Goal: Information Seeking & Learning: Learn about a topic

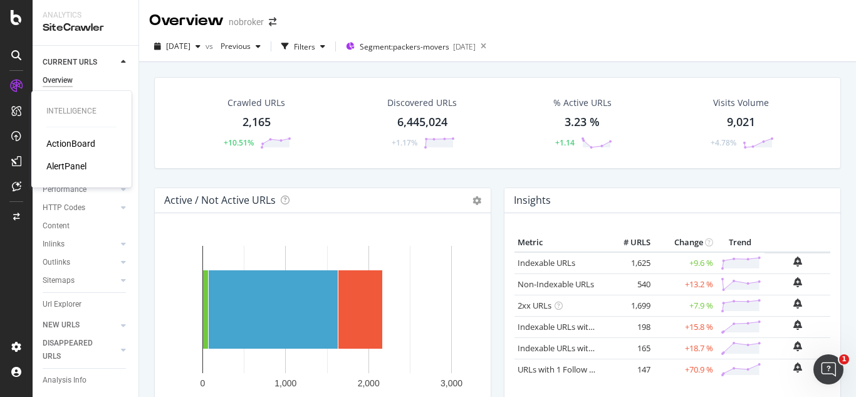
scroll to position [89, 0]
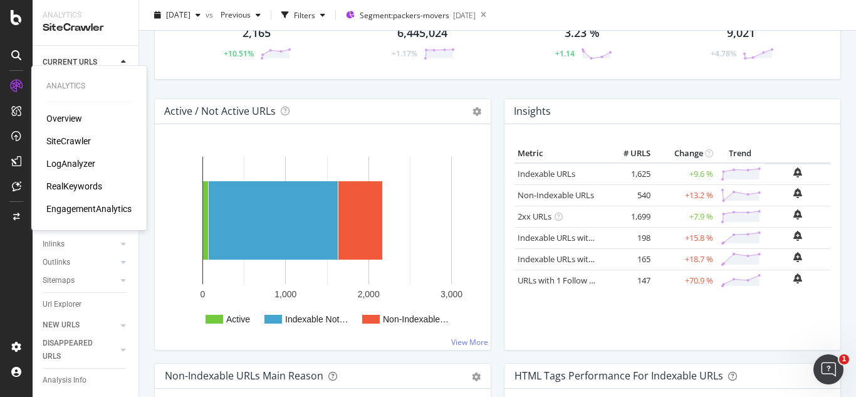
click at [79, 185] on div "RealKeywords" at bounding box center [74, 186] width 56 height 13
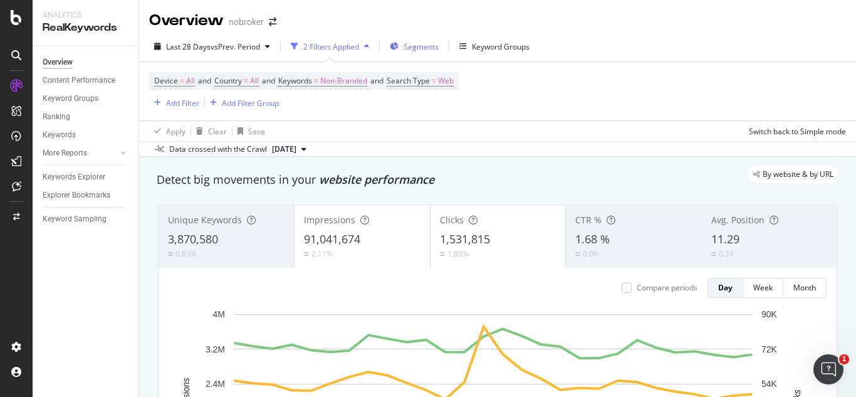
click at [419, 42] on span "Segments" at bounding box center [421, 46] width 35 height 11
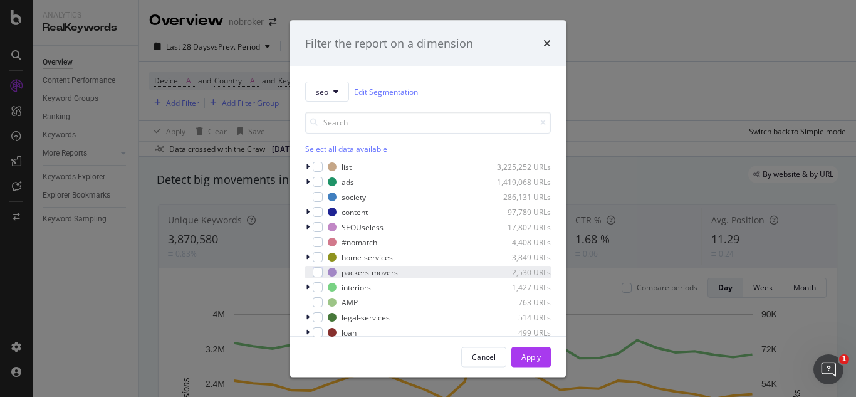
click at [311, 272] on div "modal" at bounding box center [309, 272] width 8 height 13
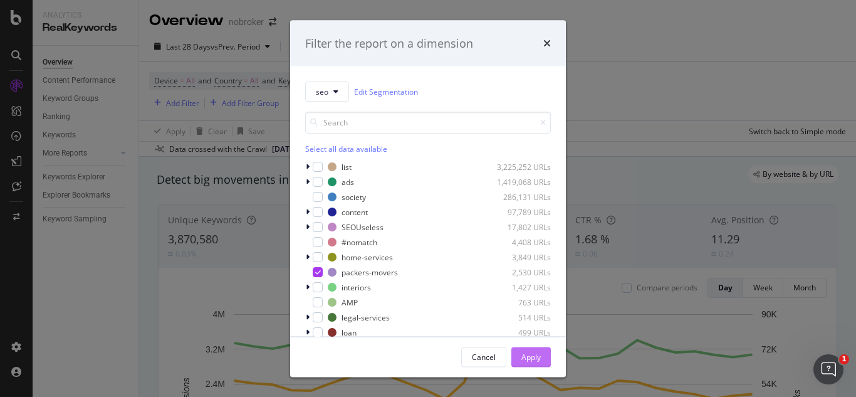
click at [523, 355] on div "Apply" at bounding box center [530, 356] width 19 height 11
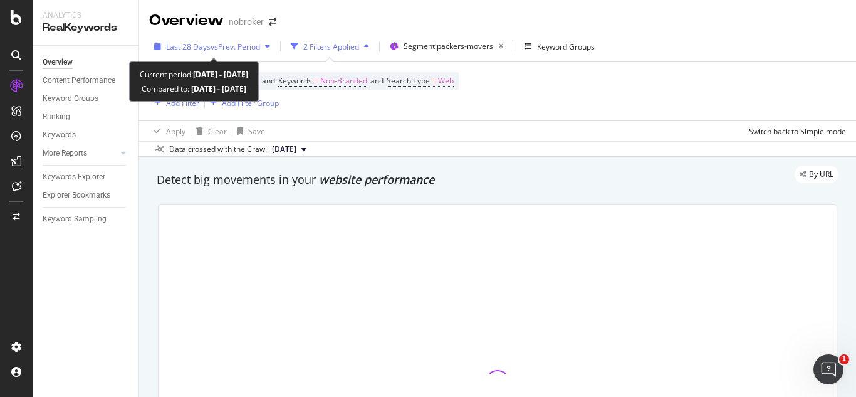
click at [260, 46] on span "vs Prev. Period" at bounding box center [236, 46] width 50 height 11
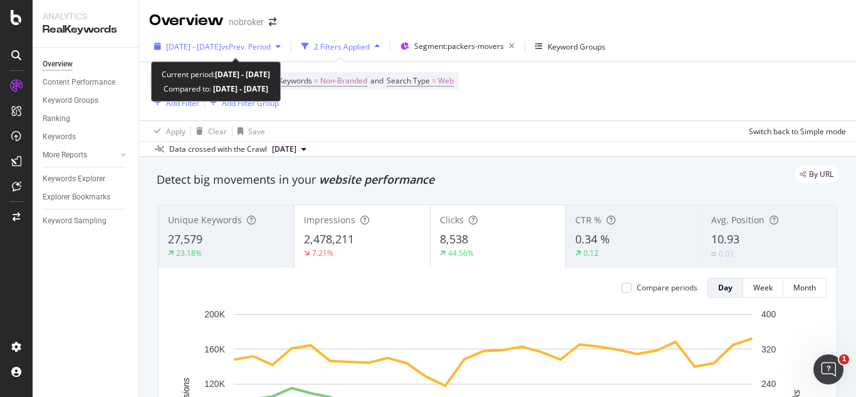
click at [260, 50] on span "vs Prev. Period" at bounding box center [246, 46] width 50 height 11
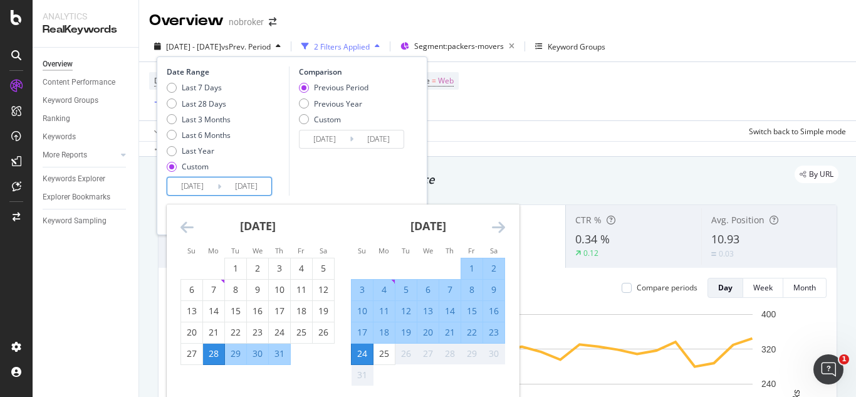
click at [209, 189] on input "[DATE]" at bounding box center [192, 186] width 50 height 18
click at [471, 271] on div "1" at bounding box center [471, 268] width 21 height 13
type input "2025/08/01"
type input "2025/07/08"
type input "2025/07/31"
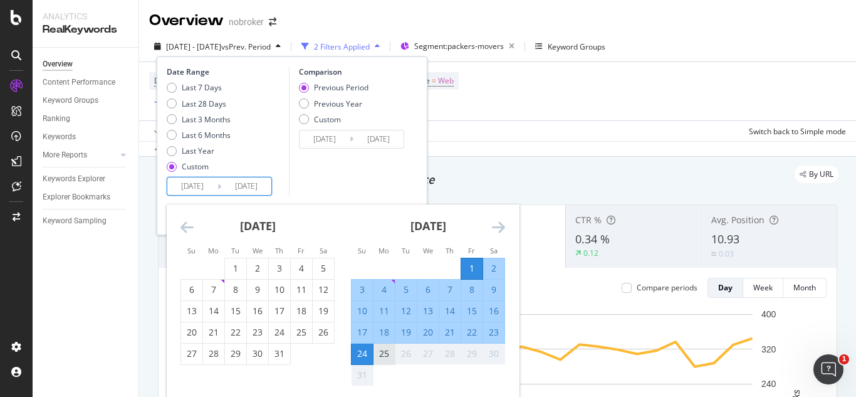
click at [390, 347] on div "25" at bounding box center [383, 353] width 21 height 21
type input "2025/08/25"
type input "2025/07/07"
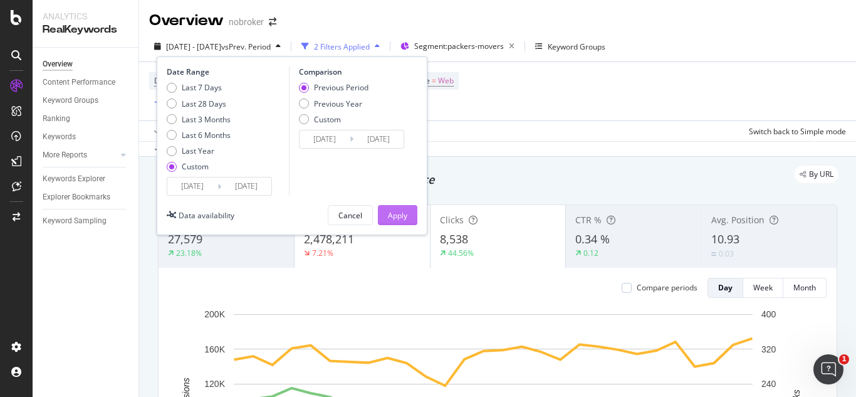
click at [408, 215] on button "Apply" at bounding box center [397, 215] width 39 height 20
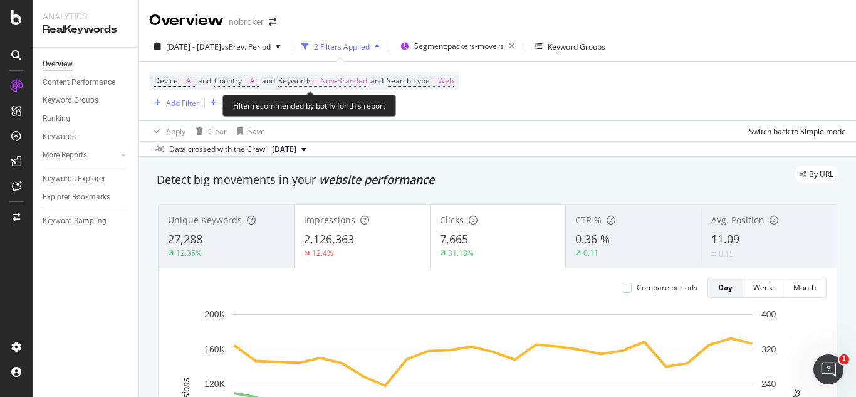
click at [351, 76] on span "Non-Branded" at bounding box center [343, 81] width 47 height 18
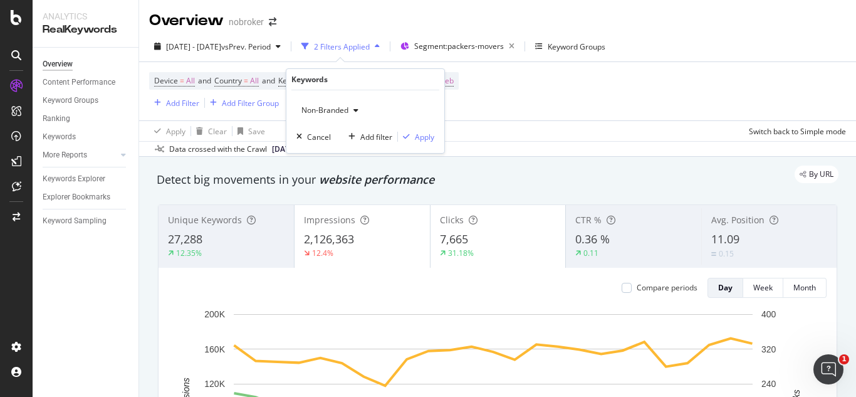
click at [355, 102] on div "Non-Branded" at bounding box center [329, 110] width 67 height 19
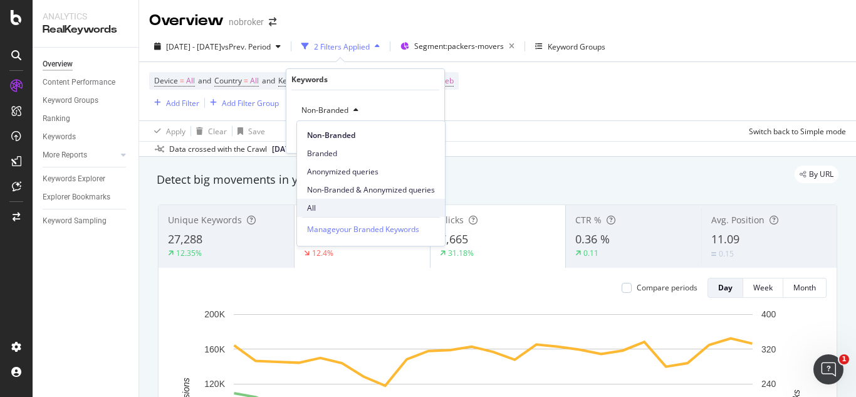
click at [328, 203] on span "All" at bounding box center [371, 207] width 128 height 11
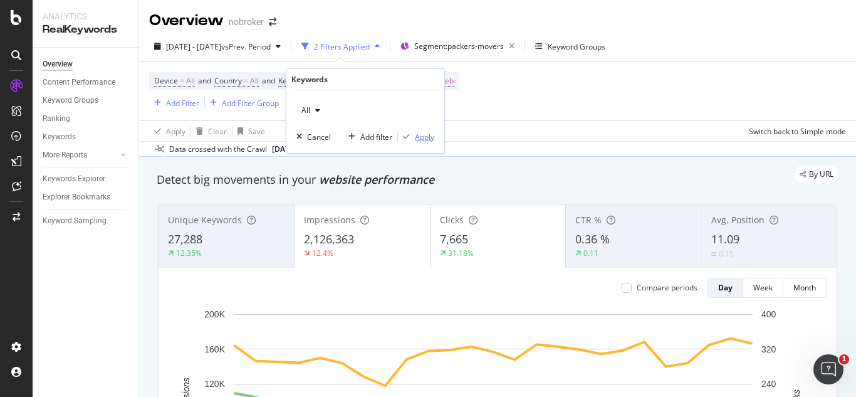
click at [417, 135] on div "Apply" at bounding box center [424, 137] width 19 height 11
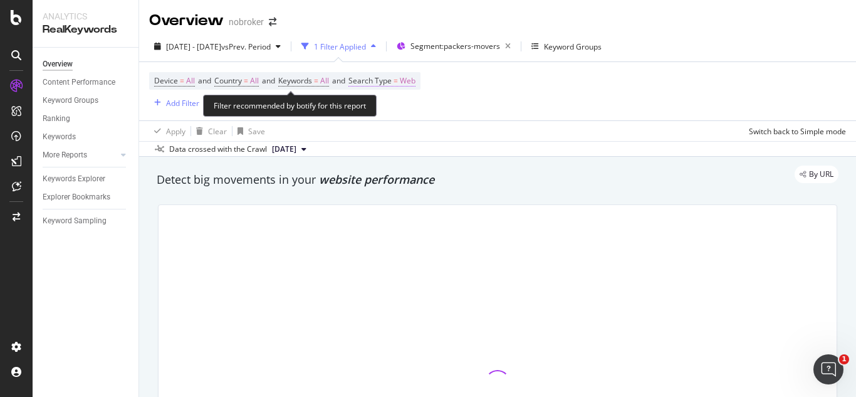
click at [398, 79] on span "=" at bounding box center [396, 80] width 4 height 11
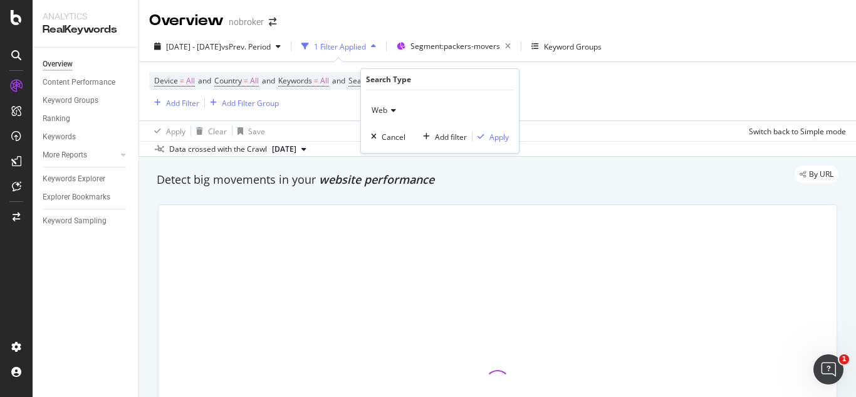
click at [386, 115] on div "Web" at bounding box center [440, 110] width 138 height 20
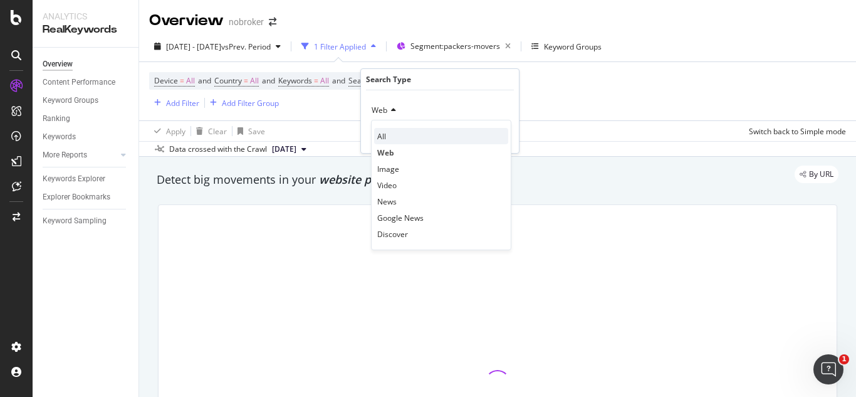
click at [386, 133] on div "All" at bounding box center [441, 136] width 134 height 16
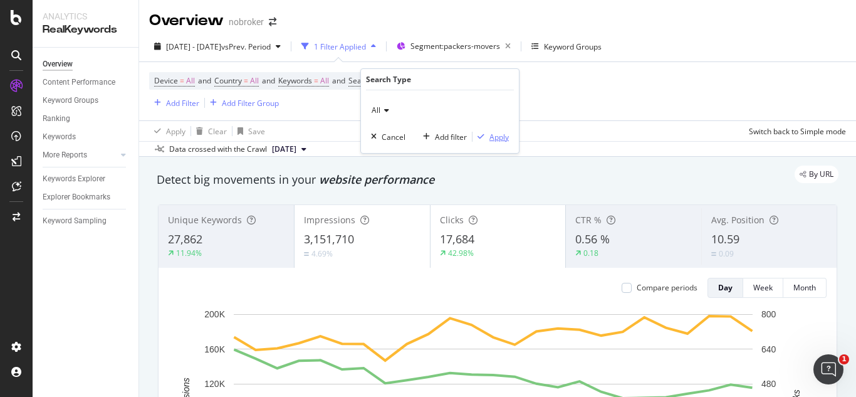
click at [499, 135] on div "Apply" at bounding box center [498, 137] width 19 height 11
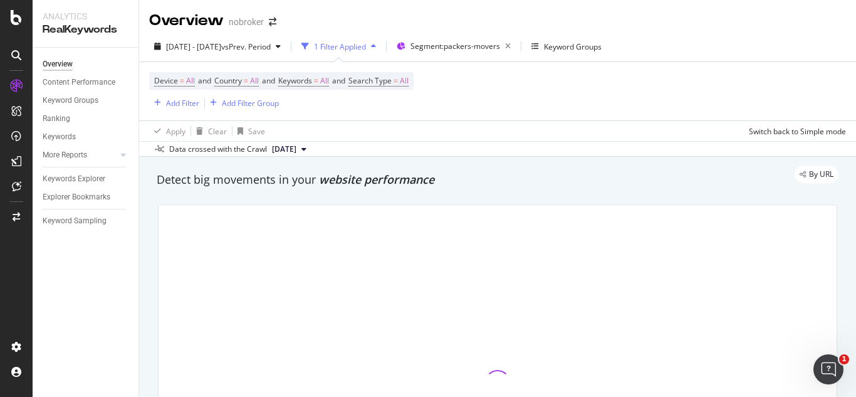
click at [489, 140] on div "Apply Clear Save Switch back to Simple mode" at bounding box center [497, 130] width 717 height 21
